Goal: Communication & Community: Connect with others

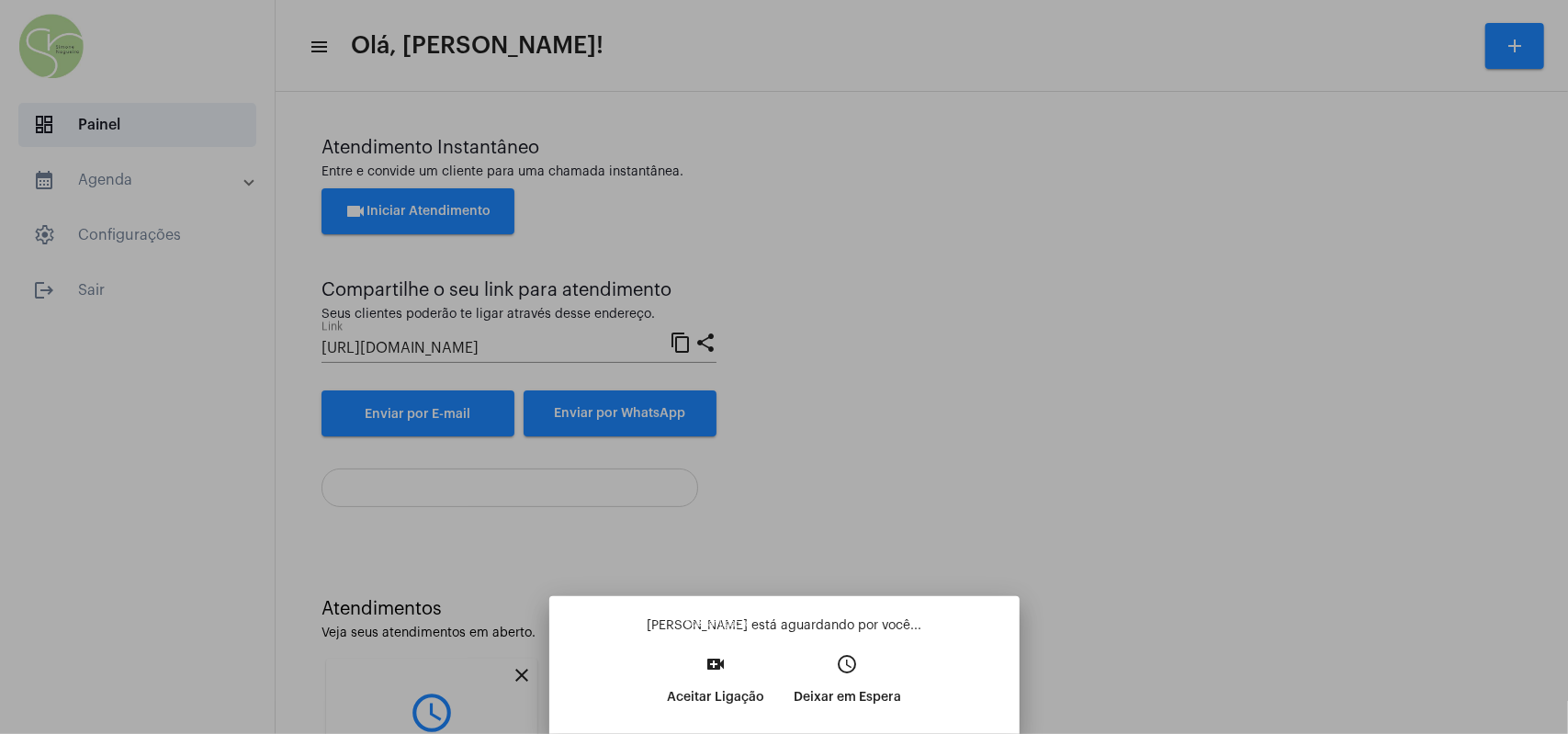
click at [740, 645] on button "video_call Aceitar Ligação" at bounding box center [716, 686] width 127 height 79
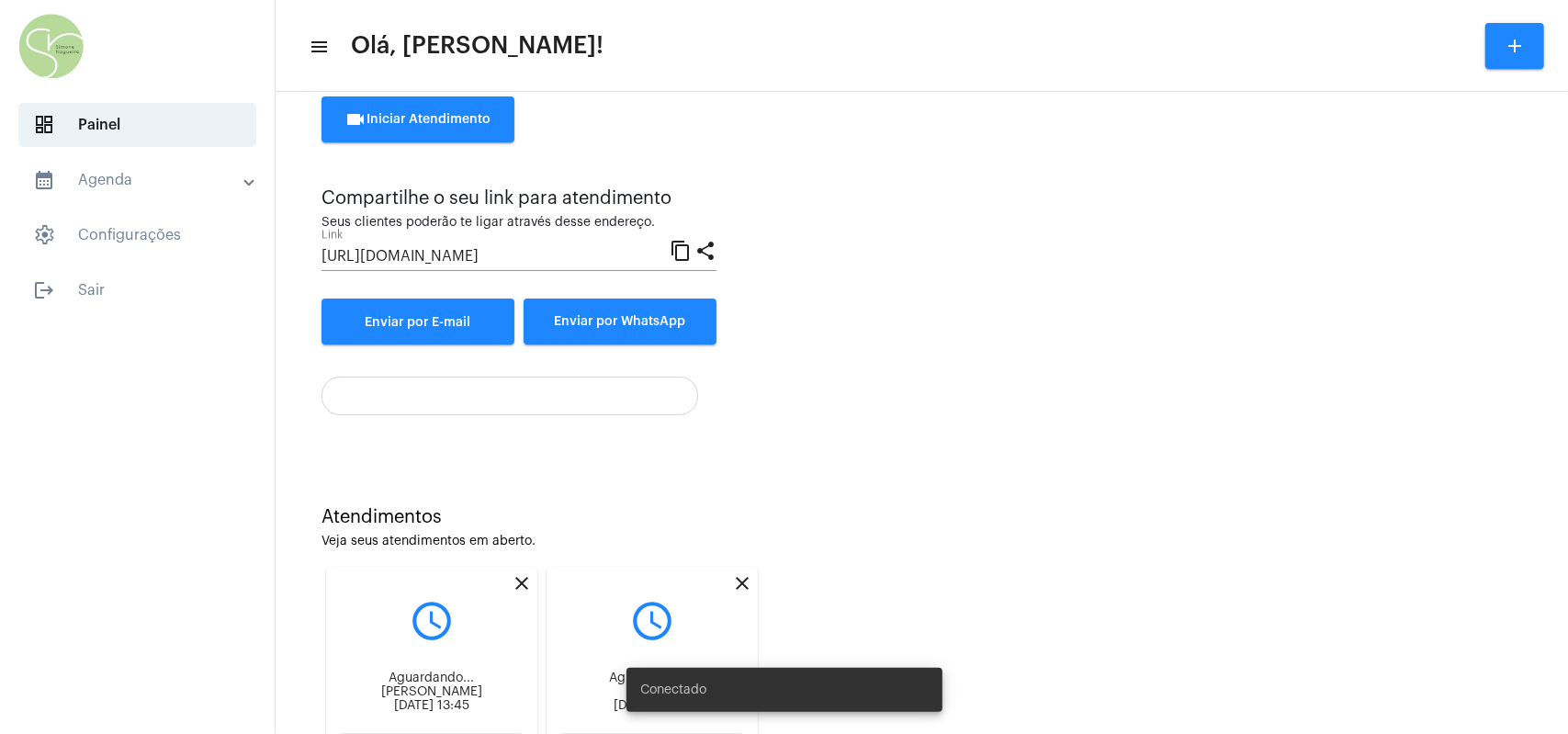
scroll to position [184, 0]
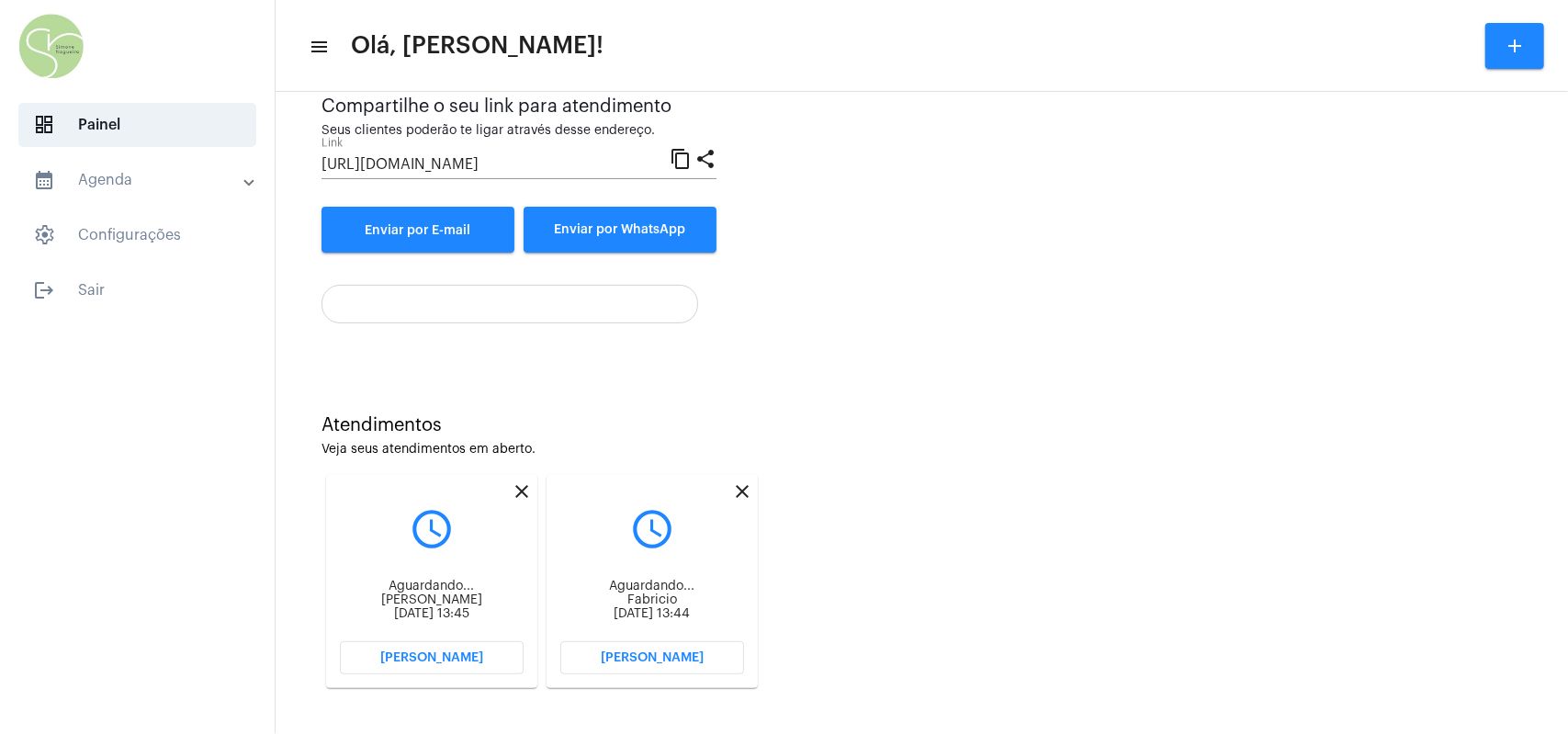
click at [454, 417] on span "[PERSON_NAME]" at bounding box center [432, 657] width 103 height 13
